Goal: Task Accomplishment & Management: Manage account settings

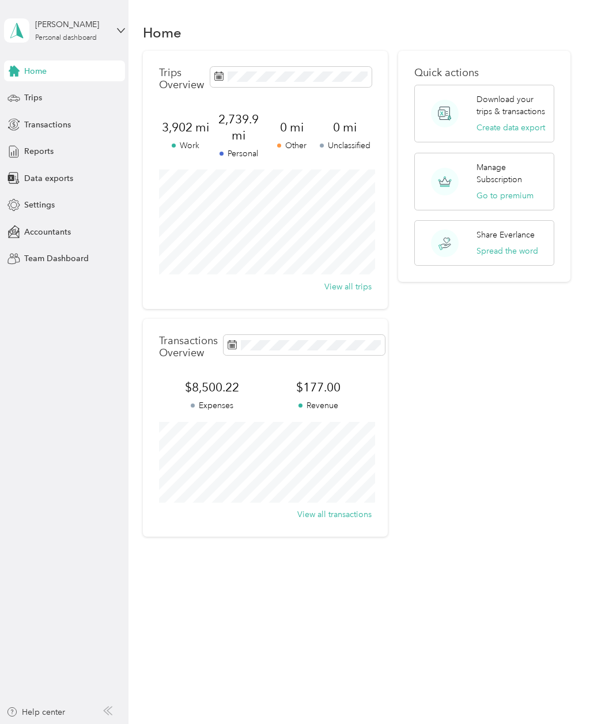
click at [50, 124] on span "Transactions" at bounding box center [47, 125] width 47 height 12
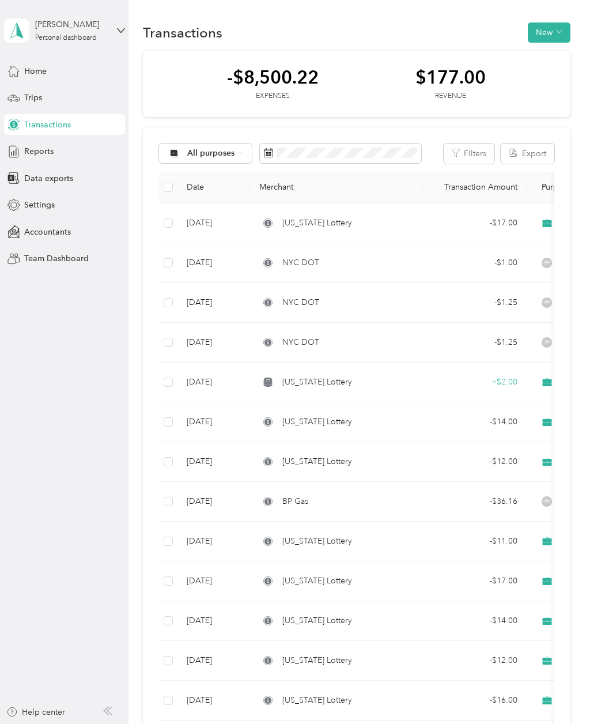
click at [563, 36] on span "button" at bounding box center [560, 33] width 6 height 10
click at [551, 55] on span "Expense" at bounding box center [552, 54] width 31 height 12
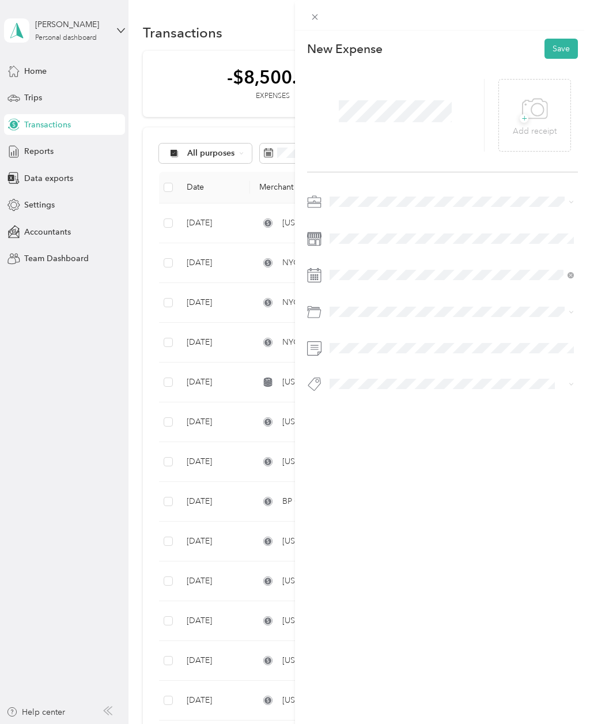
click at [529, 112] on icon at bounding box center [535, 109] width 26 height 32
click at [364, 267] on div "Lottery" at bounding box center [452, 262] width 236 height 12
click at [398, 157] on div "3" at bounding box center [398, 158] width 15 height 14
click at [562, 48] on button "Save" at bounding box center [561, 49] width 33 height 20
